Goal: Navigation & Orientation: Understand site structure

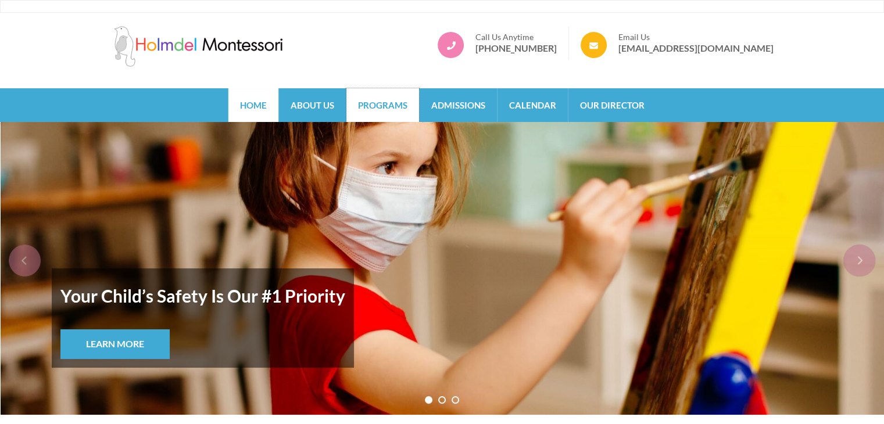
click at [383, 101] on link "Programs" at bounding box center [382, 105] width 73 height 34
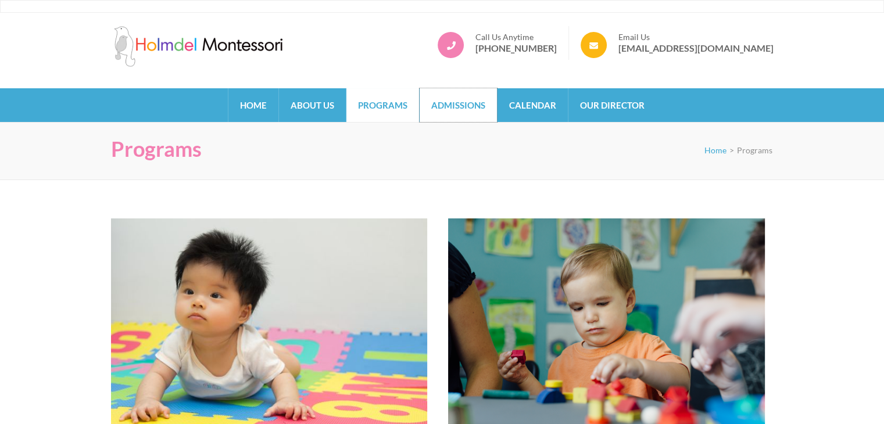
click at [475, 112] on link "Admissions" at bounding box center [458, 105] width 77 height 34
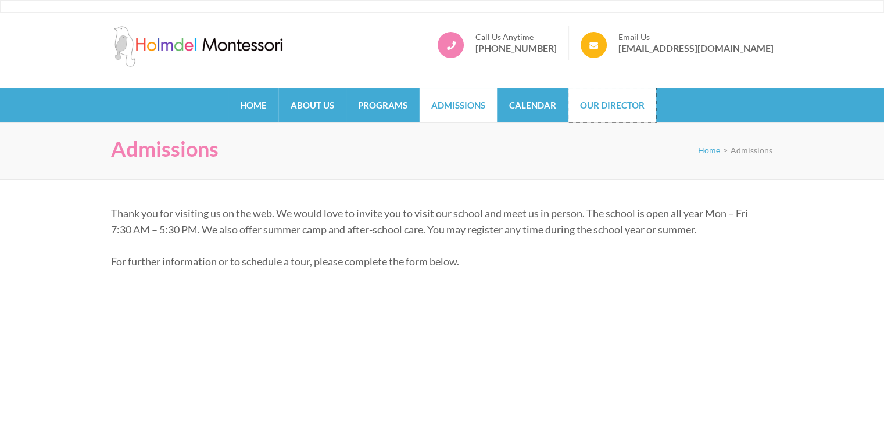
click at [612, 98] on link "Our Director" at bounding box center [613, 105] width 88 height 34
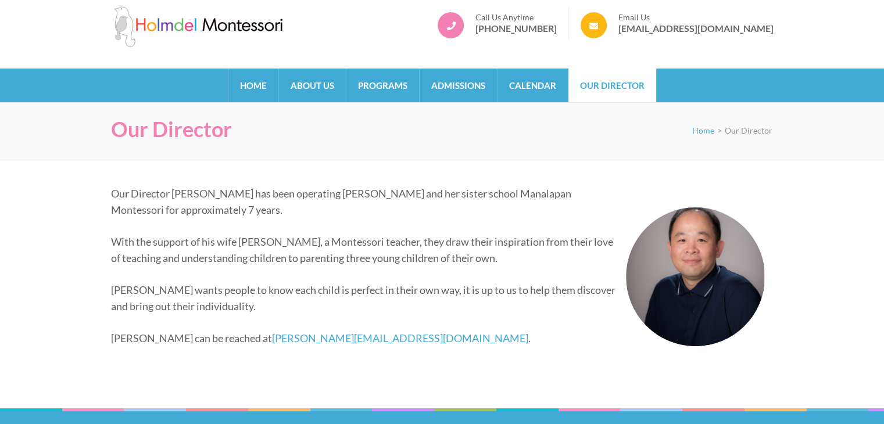
scroll to position [20, 0]
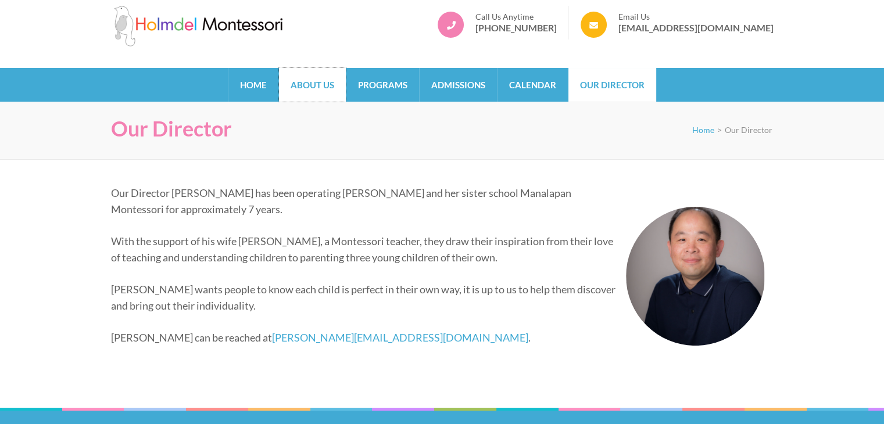
click at [319, 84] on link "About Us" at bounding box center [312, 85] width 67 height 34
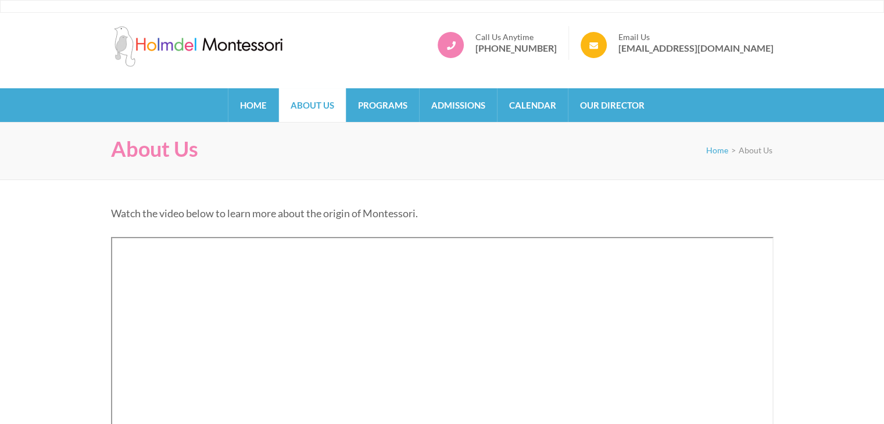
scroll to position [242, 0]
